Goal: Check status: Check status

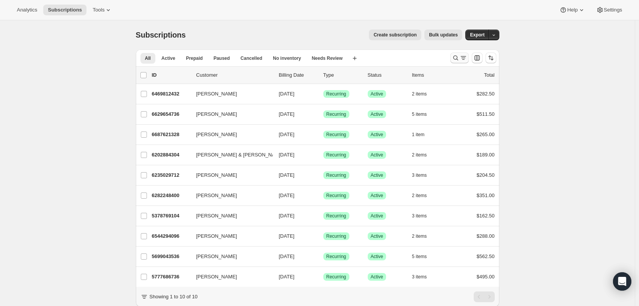
click at [456, 56] on icon "Search and filter results" at bounding box center [456, 58] width 8 height 8
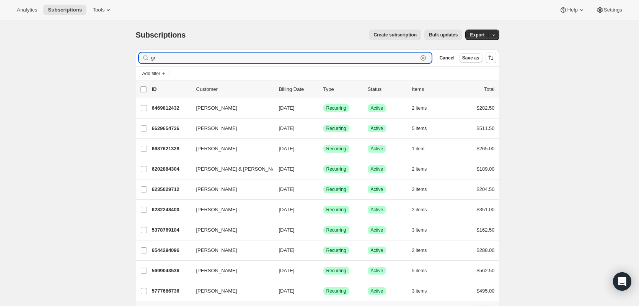
type input "g"
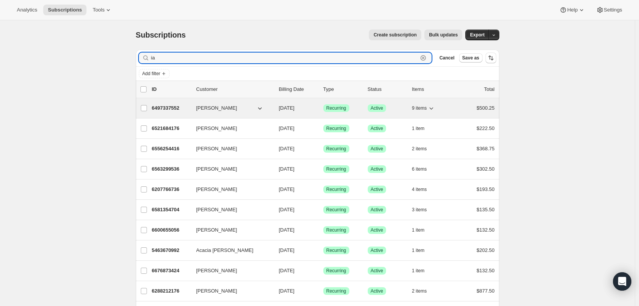
type input "ia"
click at [395, 111] on p "Success Active" at bounding box center [387, 108] width 38 height 8
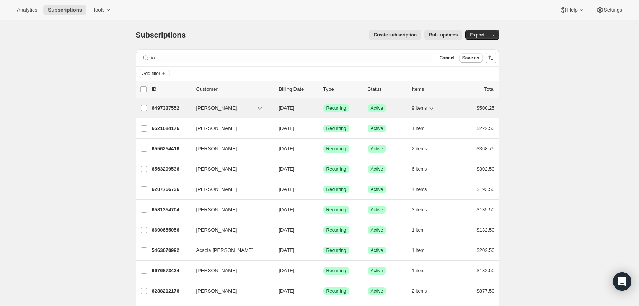
scroll to position [267, 0]
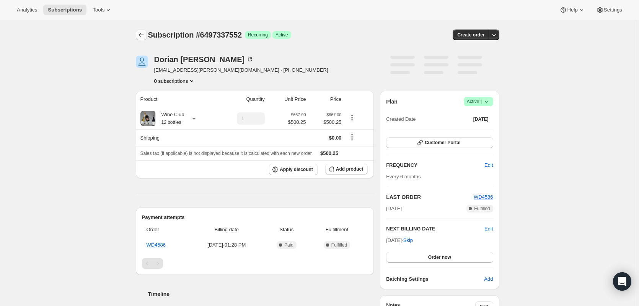
click at [145, 33] on icon "Subscriptions" at bounding box center [141, 35] width 8 height 8
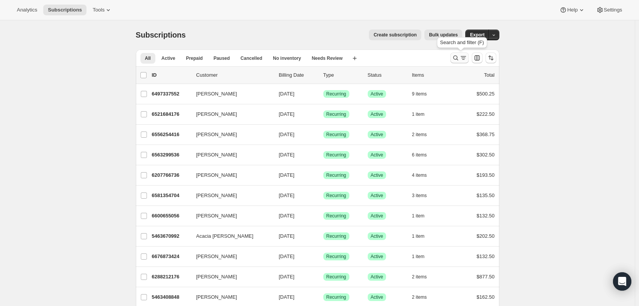
click at [462, 57] on icon "Search and filter results" at bounding box center [464, 58] width 8 height 8
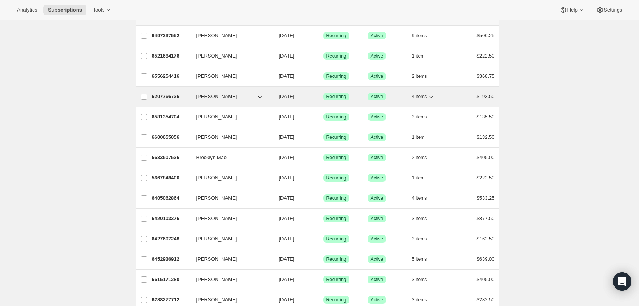
scroll to position [77, 0]
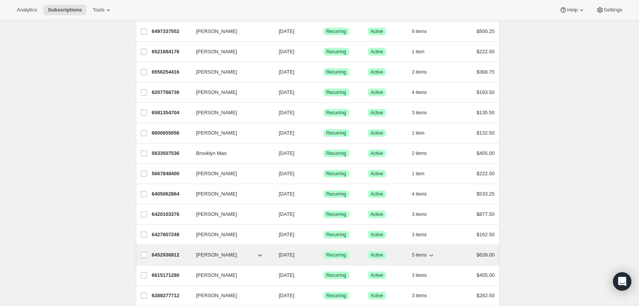
type input "[PERSON_NAME]"
click at [163, 256] on p "6452936912" at bounding box center [171, 255] width 38 height 8
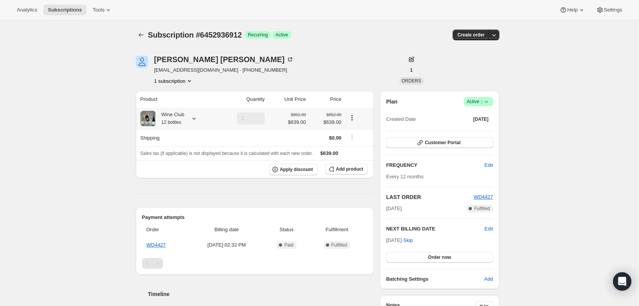
click at [195, 118] on icon at bounding box center [194, 119] width 3 height 2
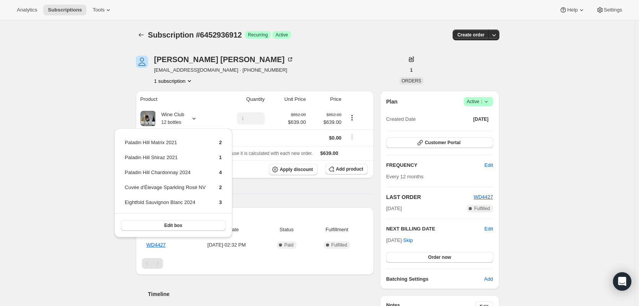
click at [46, 206] on div "Subscription #6452936912. This page is ready Subscription #6452936912 Success R…" at bounding box center [317, 279] width 635 height 518
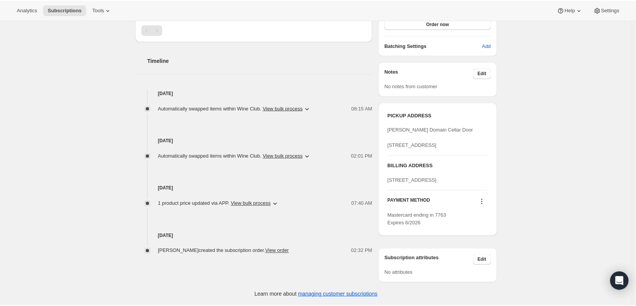
scroll to position [263, 0]
